Goal: Check status

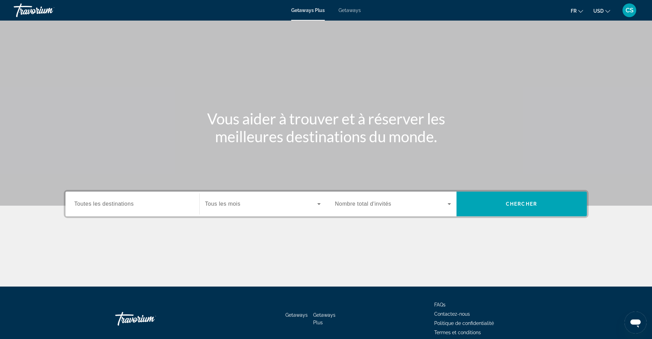
click at [628, 12] on span "CS" at bounding box center [630, 10] width 8 height 7
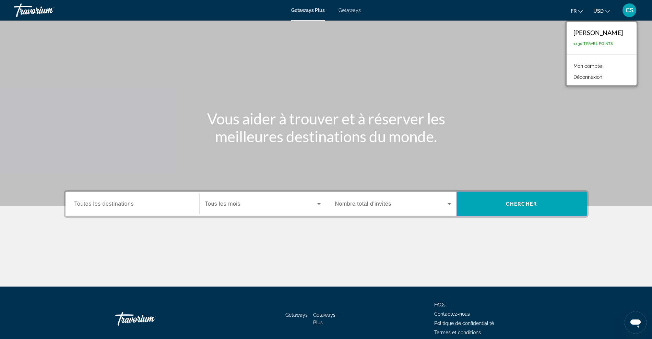
click at [581, 66] on link "Mon compte" at bounding box center [587, 66] width 35 height 9
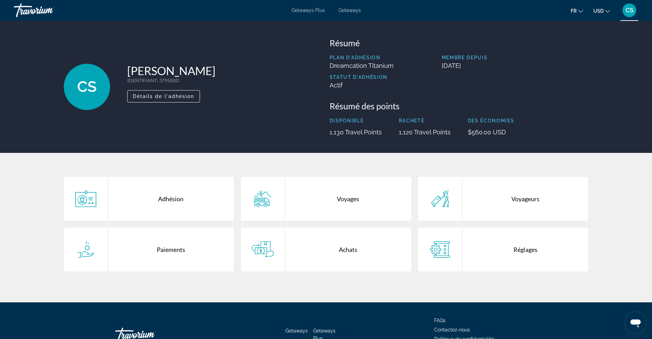
click at [340, 249] on div "Achats" at bounding box center [348, 250] width 126 height 44
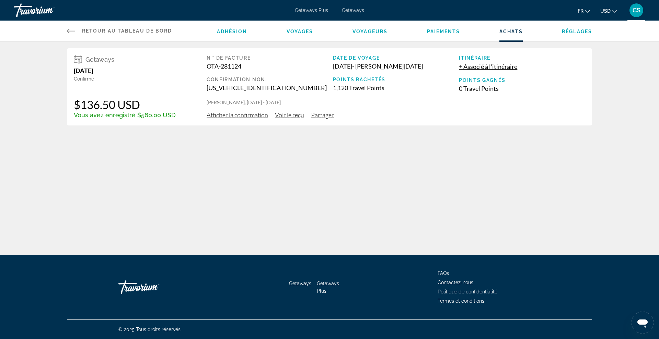
click at [235, 119] on div "Getaways [DATE] Confirmé $136.50 USD Vous avez enregistré $560.00 USD N ° de fa…" at bounding box center [329, 86] width 525 height 77
click at [236, 118] on span "Afficher la confirmation" at bounding box center [236, 115] width 61 height 8
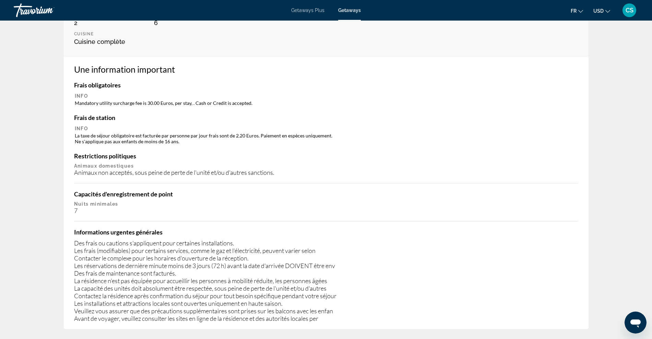
scroll to position [300, 0]
